Goal: Task Accomplishment & Management: Manage account settings

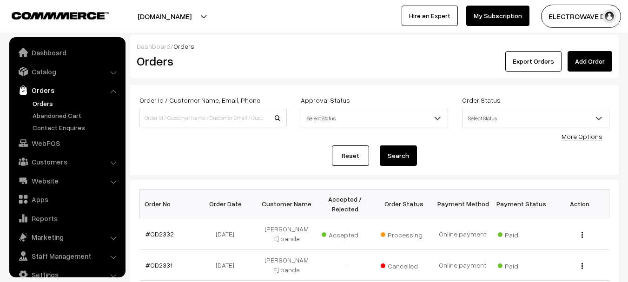
scroll to position [15, 0]
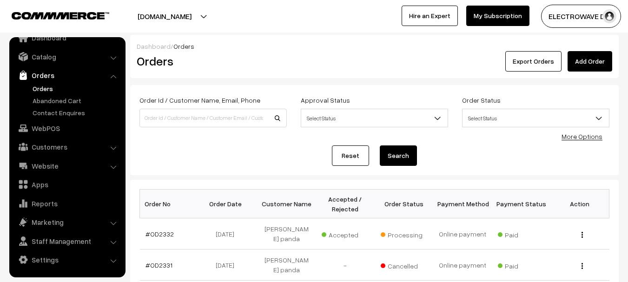
click at [45, 88] on link "Orders" at bounding box center [76, 89] width 92 height 10
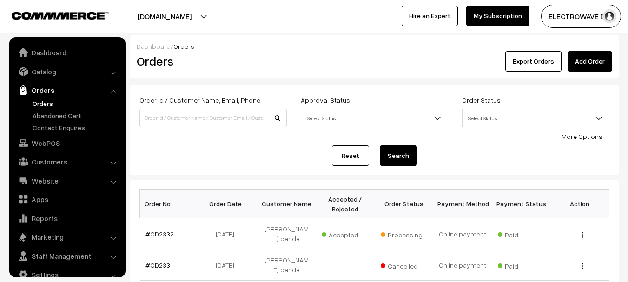
scroll to position [15, 0]
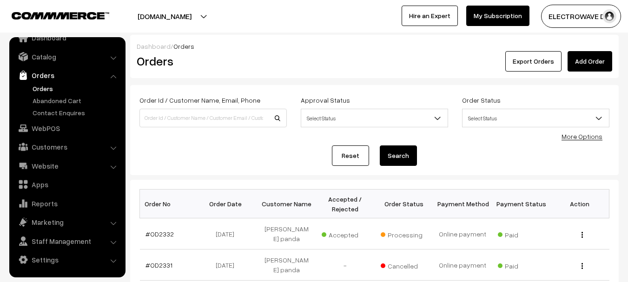
click at [38, 90] on link "Orders" at bounding box center [76, 89] width 92 height 10
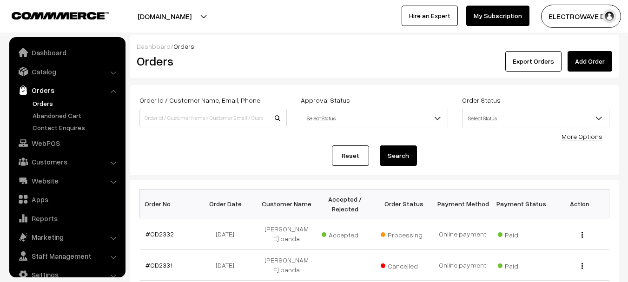
scroll to position [15, 0]
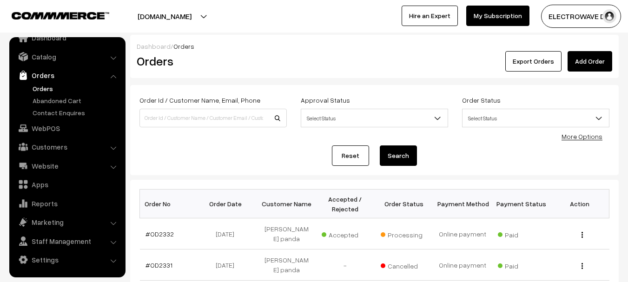
click at [38, 90] on link "Orders" at bounding box center [76, 89] width 92 height 10
